Goal: Information Seeking & Learning: Learn about a topic

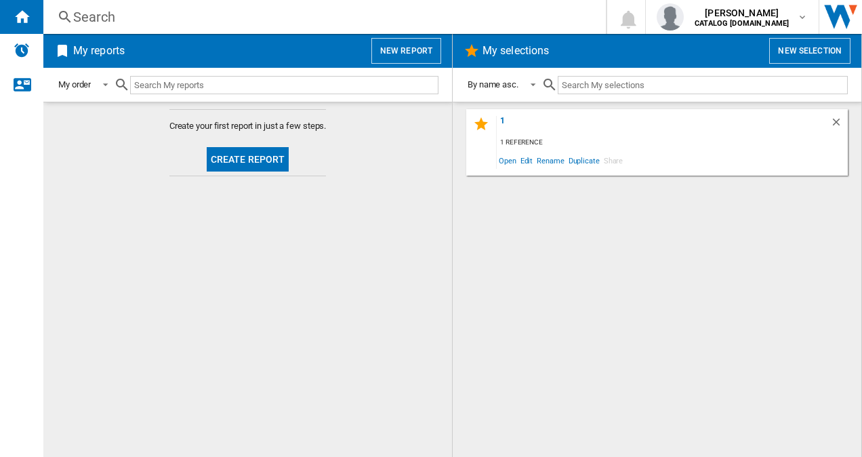
click at [148, 23] on div "Search" at bounding box center [322, 16] width 498 height 19
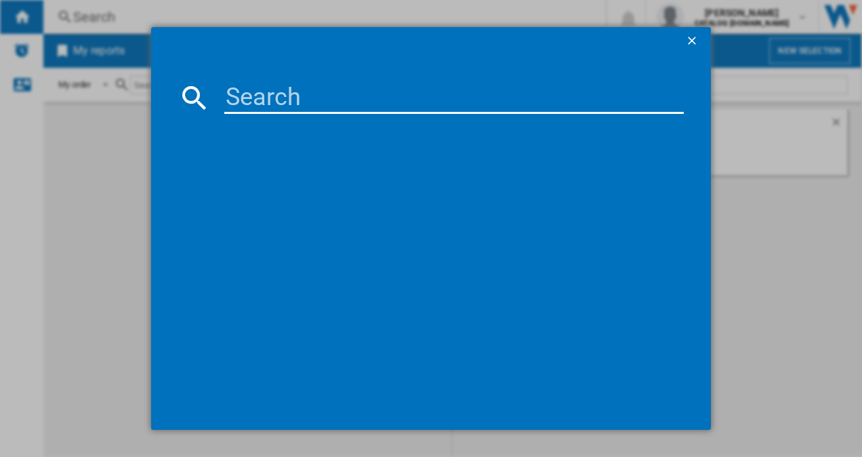
click at [242, 95] on input at bounding box center [454, 97] width 460 height 33
paste input "NKW8P21KAB"
type input "NKW8P21KAB"
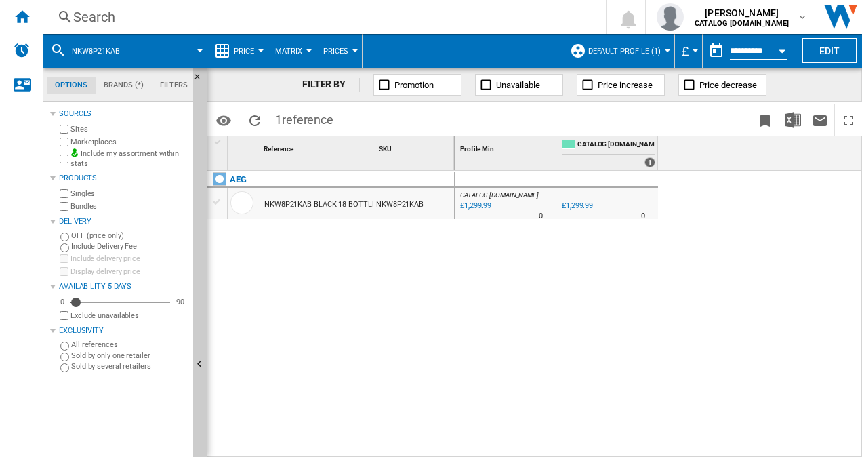
click at [650, 53] on span "Default profile (1)" at bounding box center [625, 51] width 73 height 9
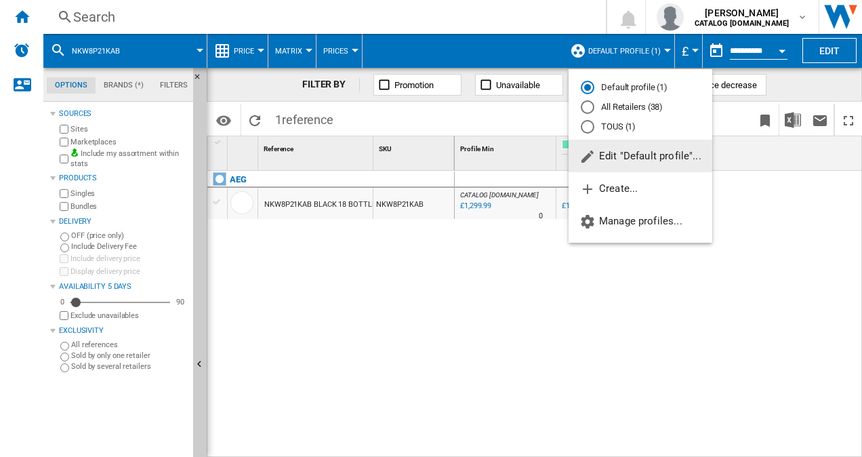
click at [620, 106] on md-radio-button "All Retailers (38)" at bounding box center [640, 107] width 119 height 13
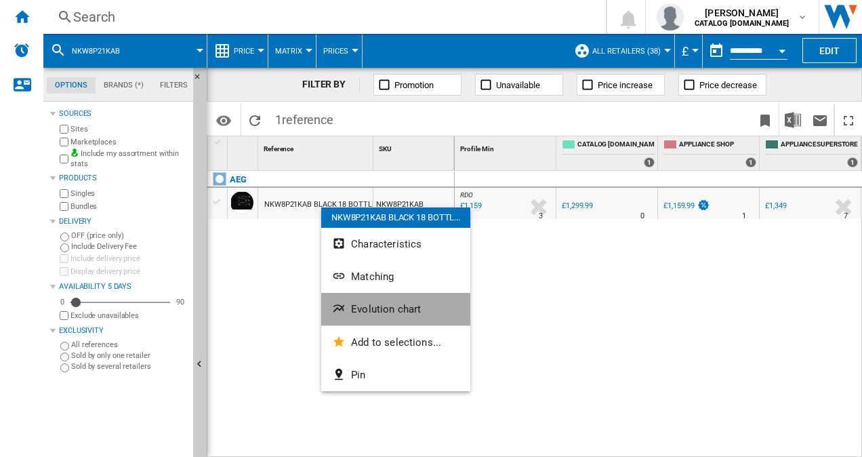
click at [388, 304] on span "Evolution chart" at bounding box center [386, 309] width 70 height 12
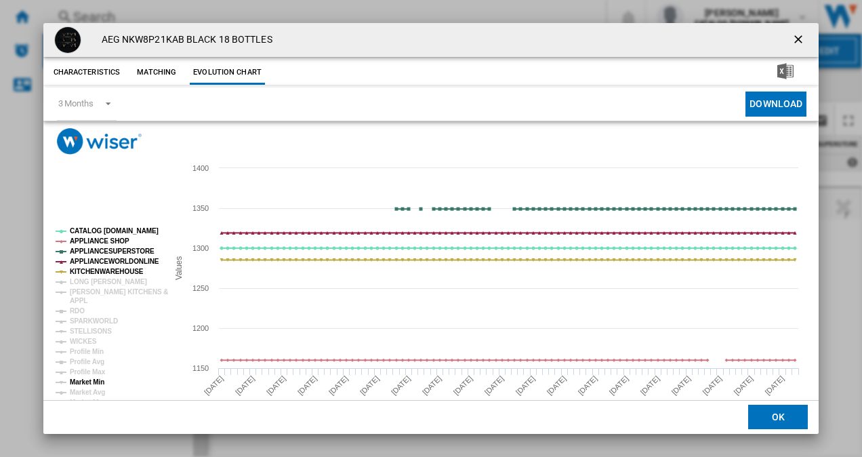
click at [93, 382] on tspan "Market Min" at bounding box center [87, 381] width 35 height 7
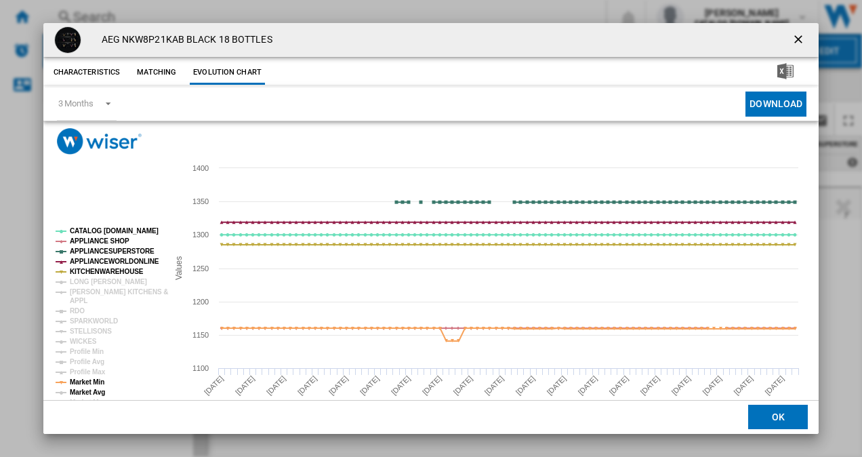
click at [92, 389] on tspan "Market Avg" at bounding box center [87, 392] width 35 height 7
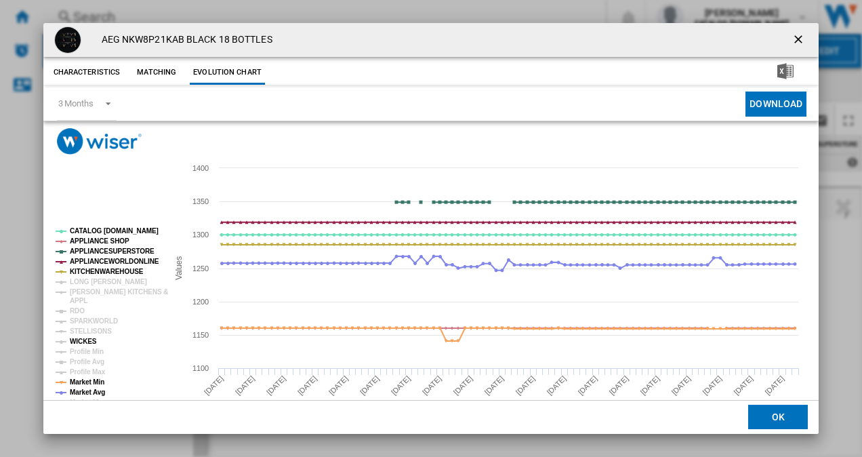
click at [75, 341] on tspan "WICKES" at bounding box center [83, 341] width 27 height 7
click at [71, 307] on tspan "RDO" at bounding box center [77, 310] width 15 height 7
